Goal: Find specific page/section: Locate a particular part of the current website

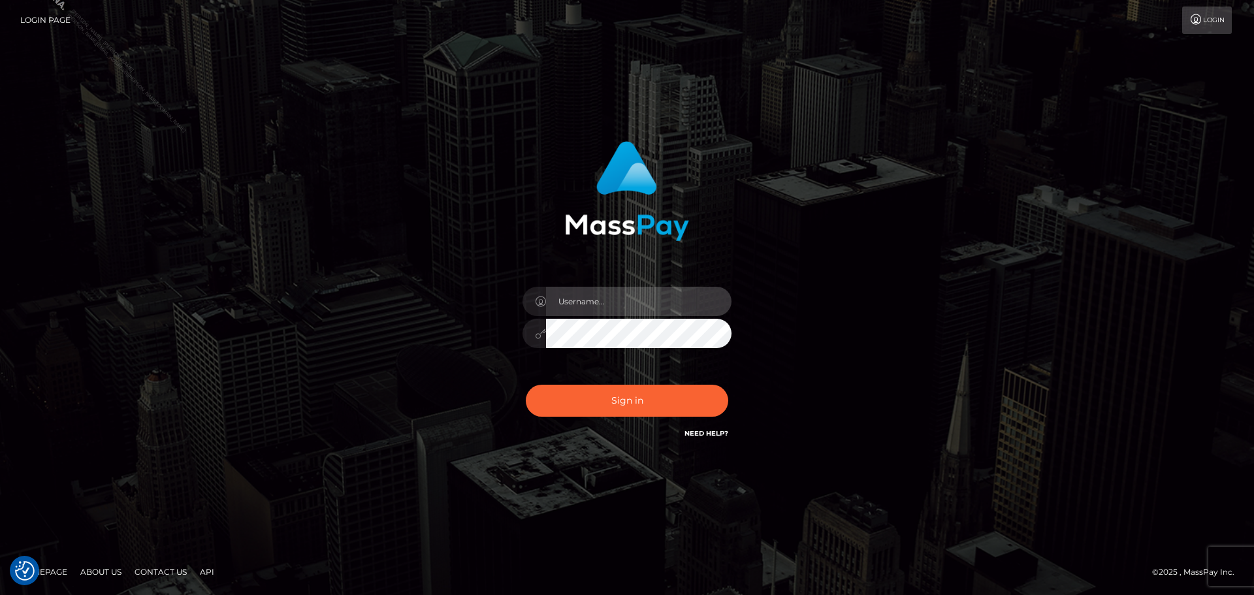
click at [618, 310] on input "text" at bounding box center [638, 301] width 185 height 29
type input "Philip.Silversocial"
click at [526, 385] on button "Sign in" at bounding box center [627, 401] width 202 height 32
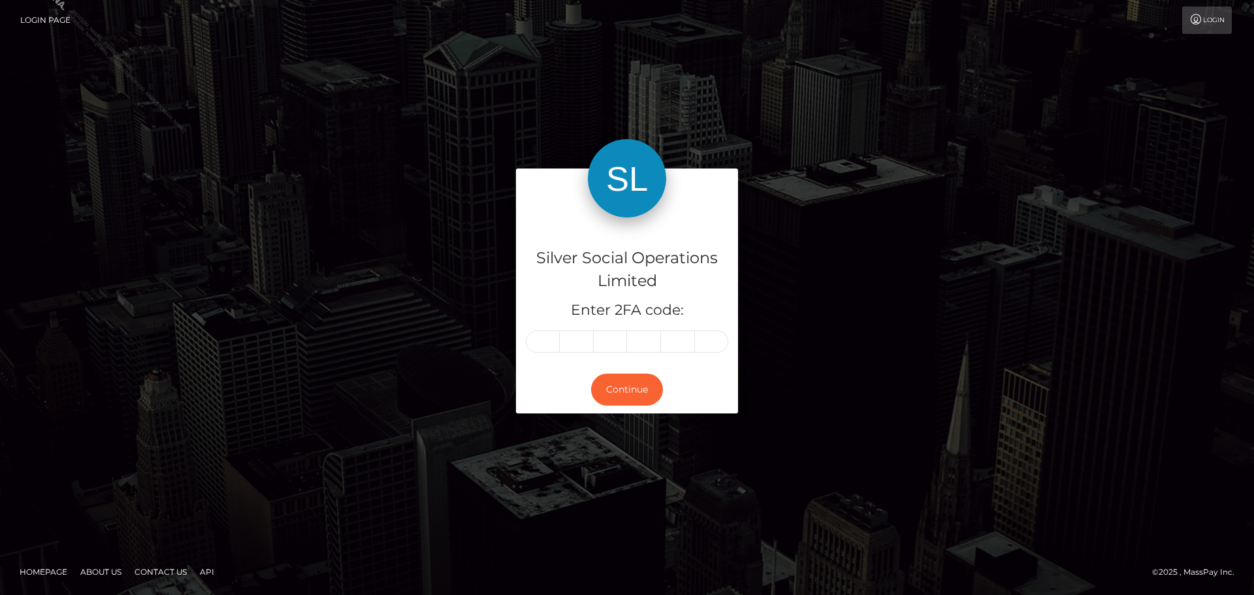
click at [556, 340] on input "text" at bounding box center [543, 341] width 34 height 22
type input "2"
type input "4"
type input "1"
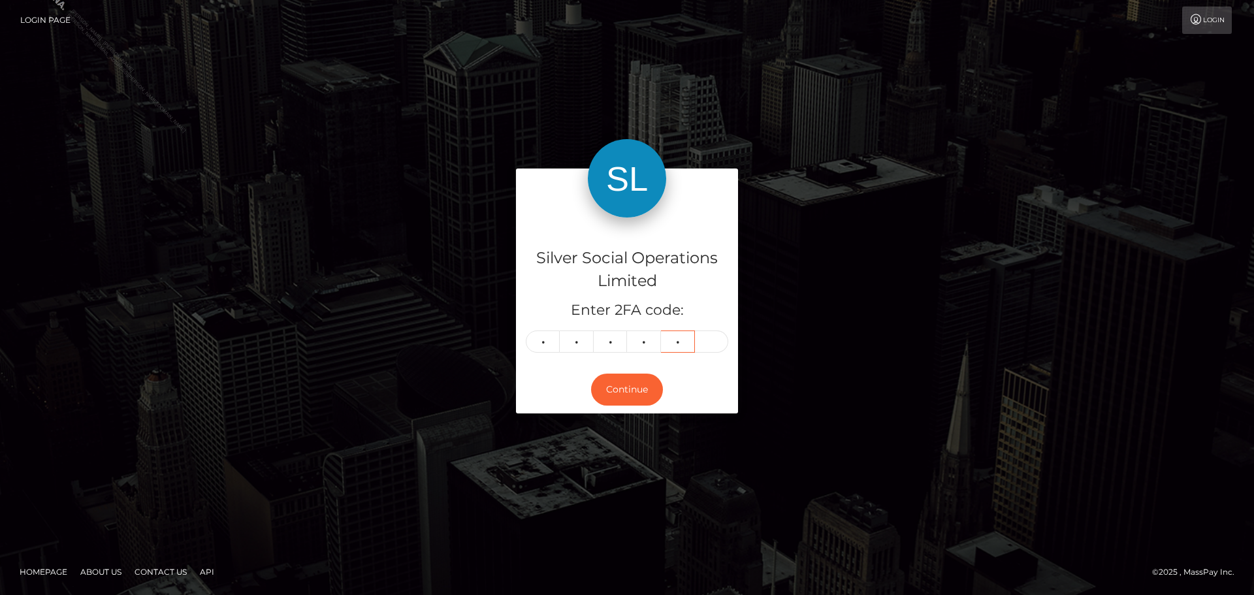
type input "2"
type input "3"
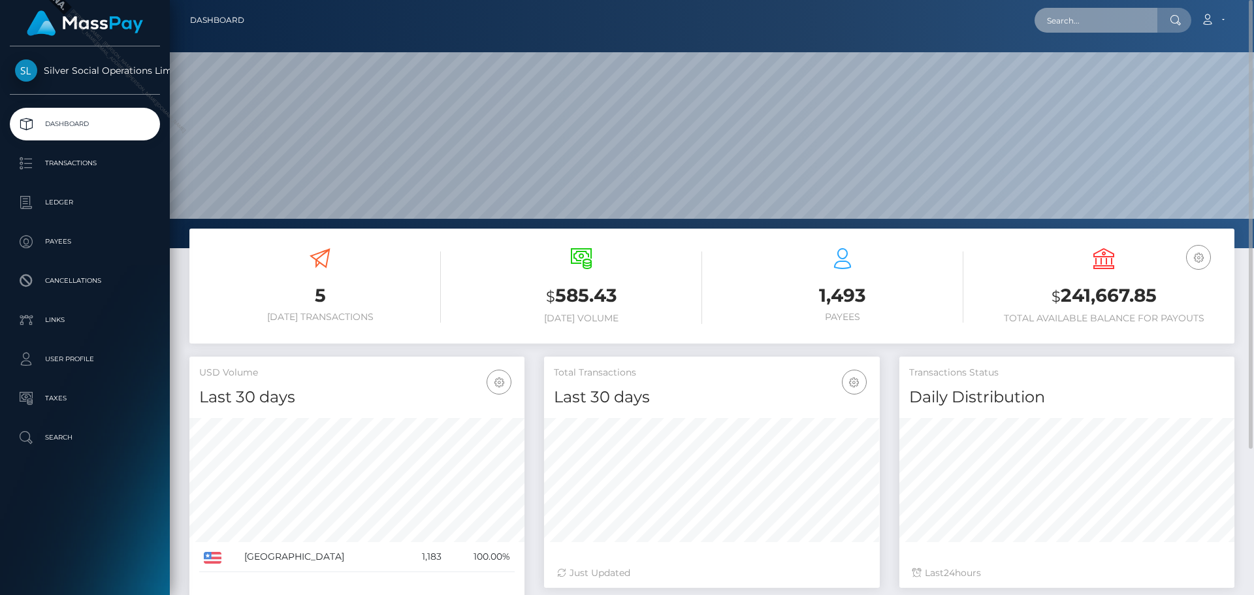
click at [1134, 30] on input "text" at bounding box center [1095, 20] width 123 height 25
paste input "270233"
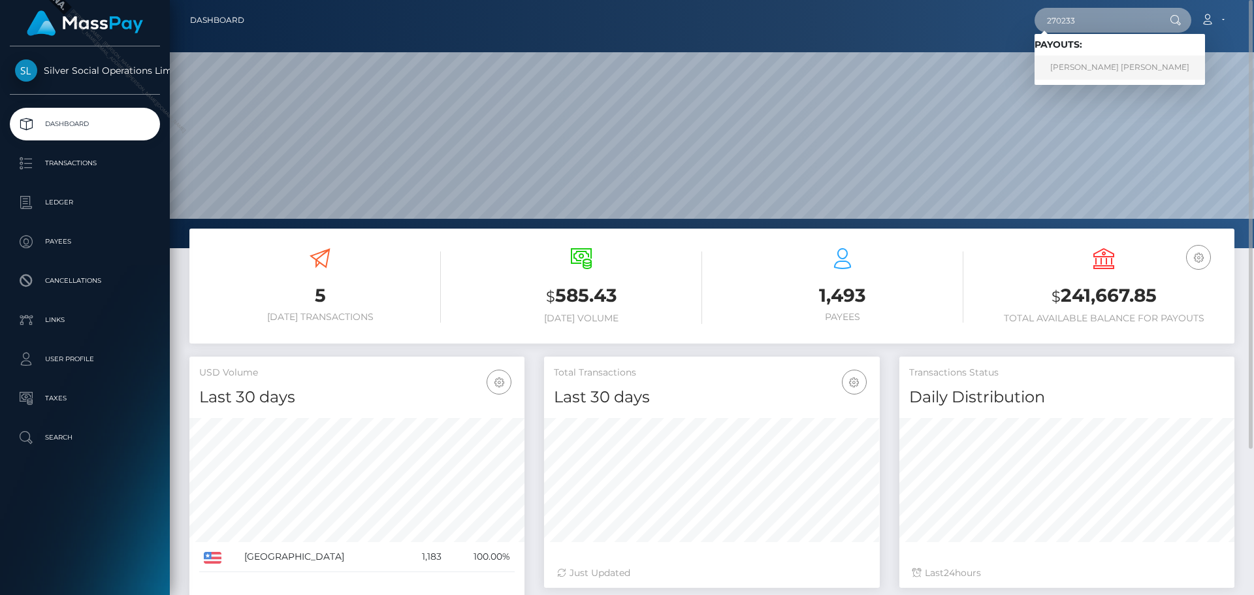
type input "270233"
click at [1092, 67] on link "AARON MICHAEL WAGNER" at bounding box center [1119, 68] width 170 height 24
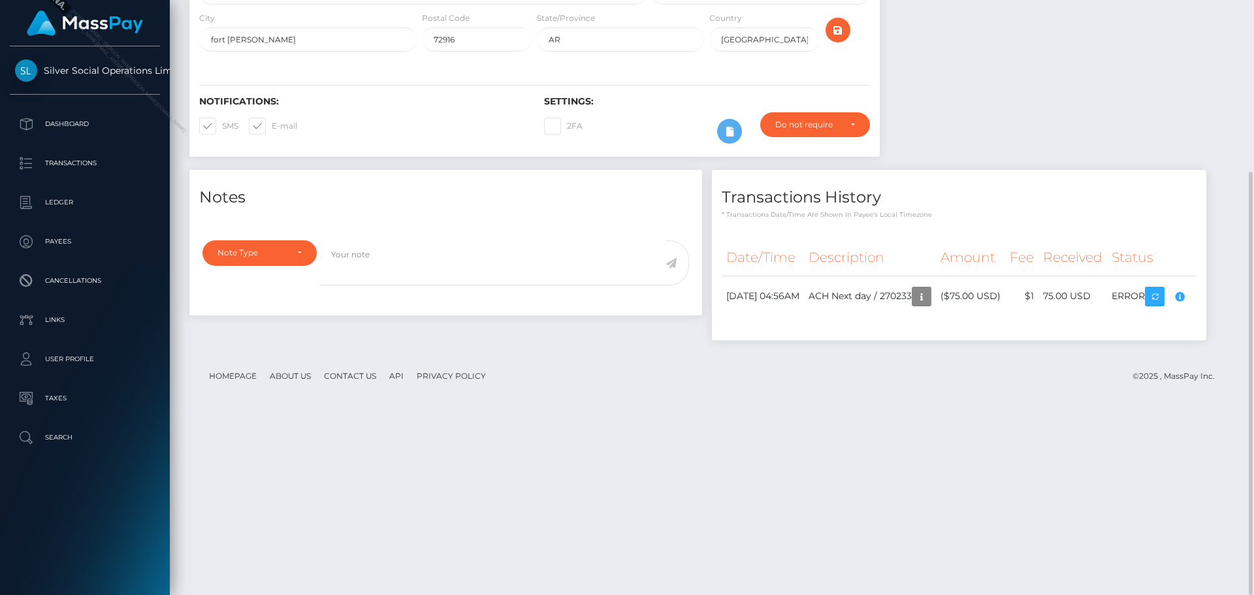
scroll to position [157, 336]
click at [1018, 353] on div "Notes Note Type Compliance Clear Compliance General Note Type" at bounding box center [712, 262] width 1065 height 184
click at [1107, 317] on td "ERROR" at bounding box center [1151, 296] width 89 height 41
click at [963, 330] on div "Notes Note Type Compliance Clear Compliance General Note Type" at bounding box center [712, 262] width 1065 height 184
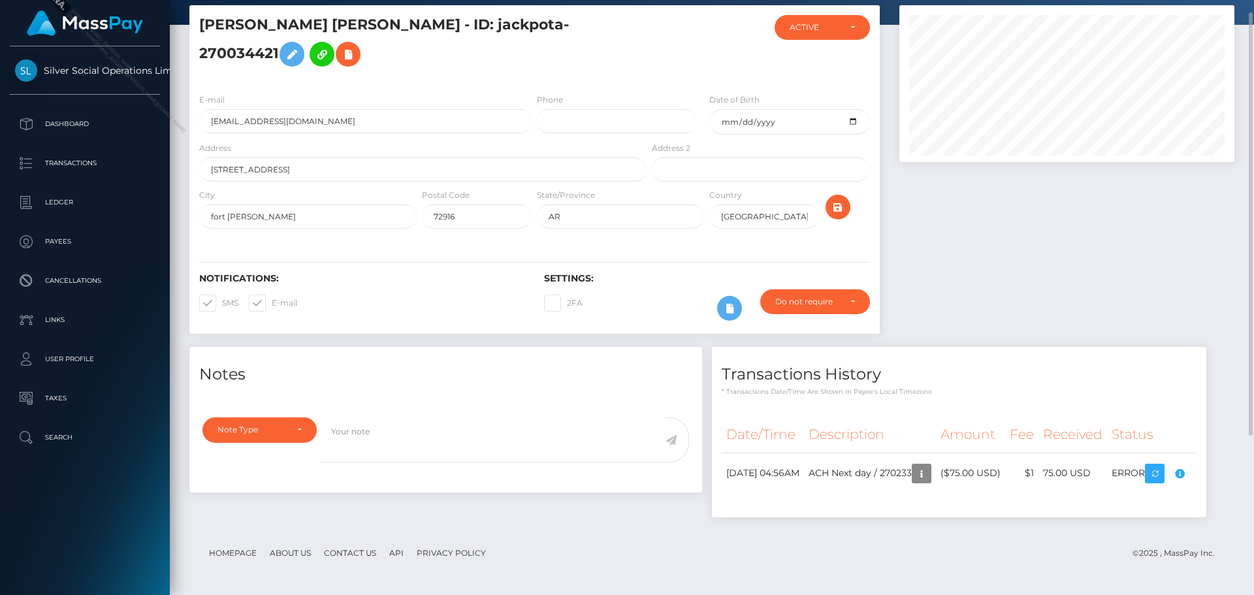
scroll to position [0, 0]
